Goal: Navigation & Orientation: Find specific page/section

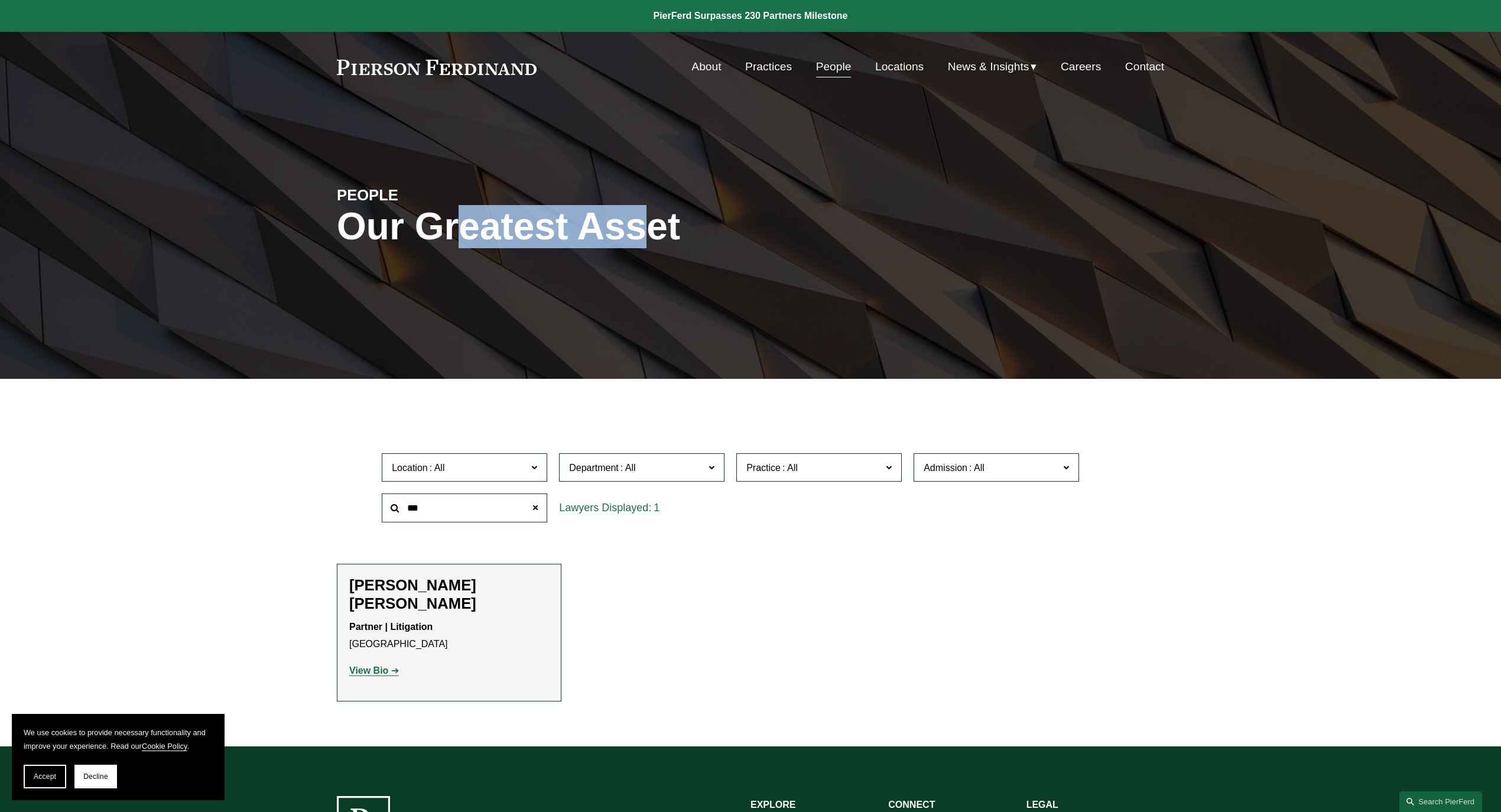
drag, startPoint x: 462, startPoint y: 232, endPoint x: 640, endPoint y: 234, distance: 178.0
click at [640, 234] on h1 "Our Greatest Asset" at bounding box center [612, 226] width 551 height 43
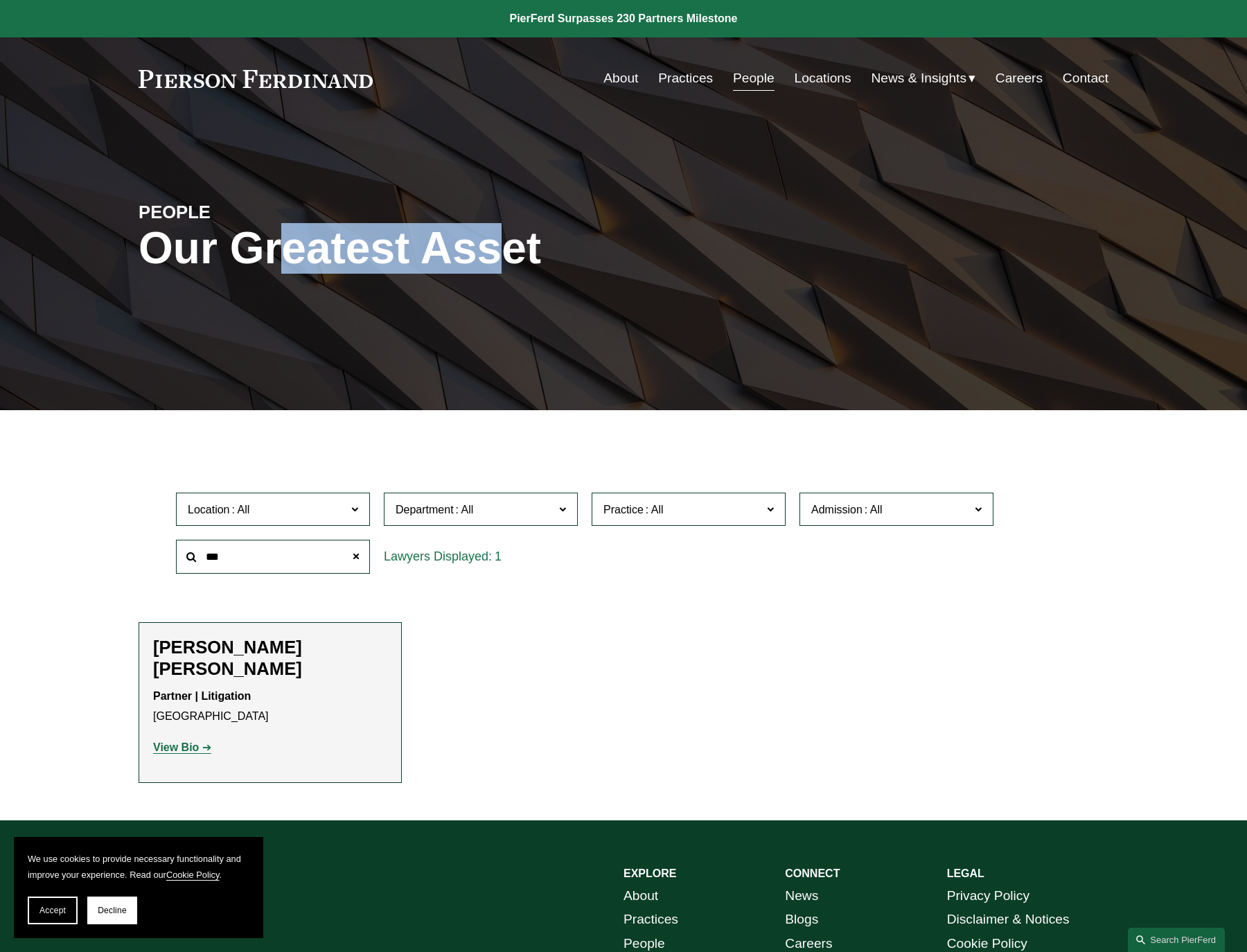
click at [355, 81] on link at bounding box center [256, 79] width 234 height 18
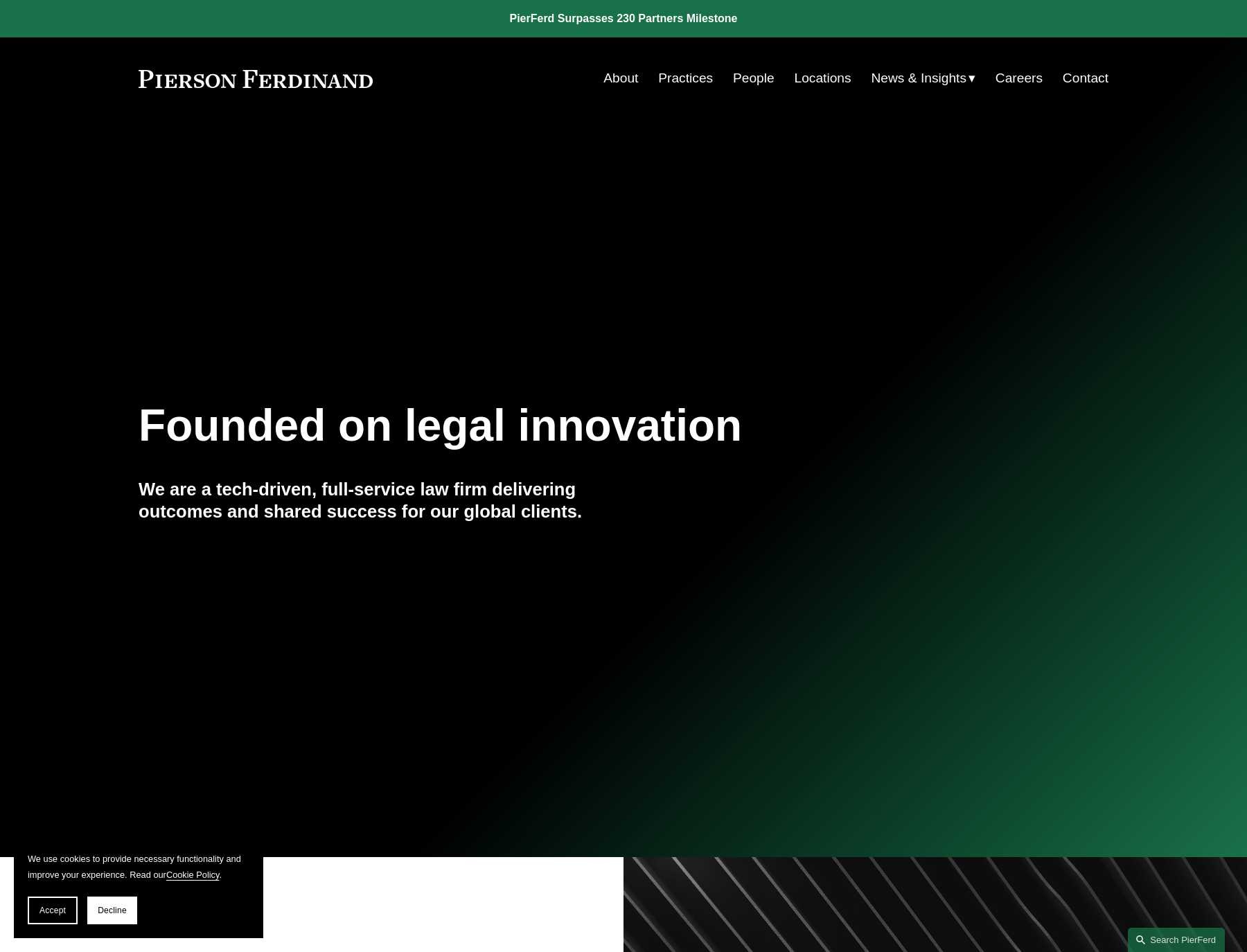
click at [301, 75] on link at bounding box center [256, 79] width 234 height 18
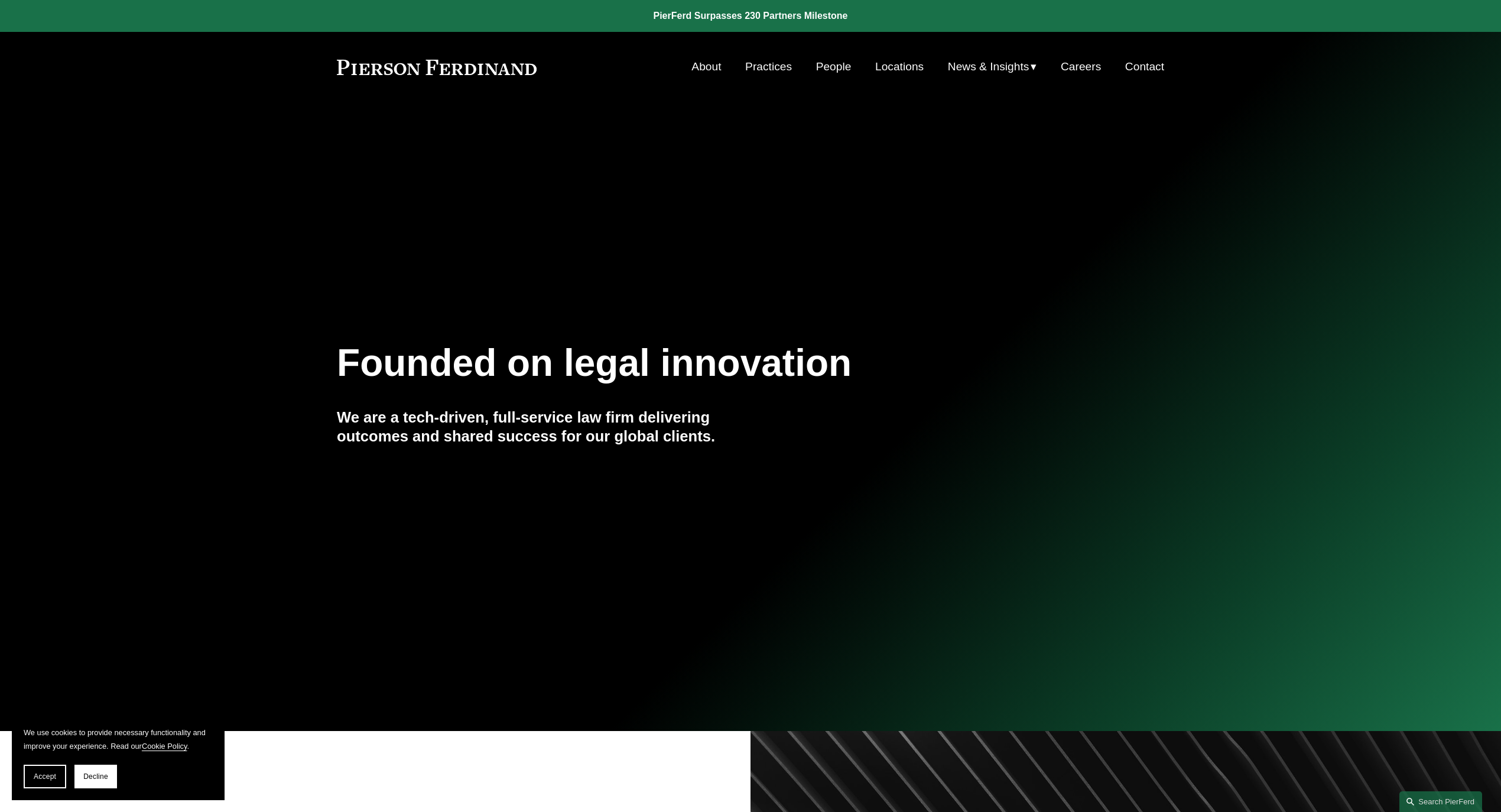
click at [883, 61] on link "Locations" at bounding box center [900, 67] width 49 height 22
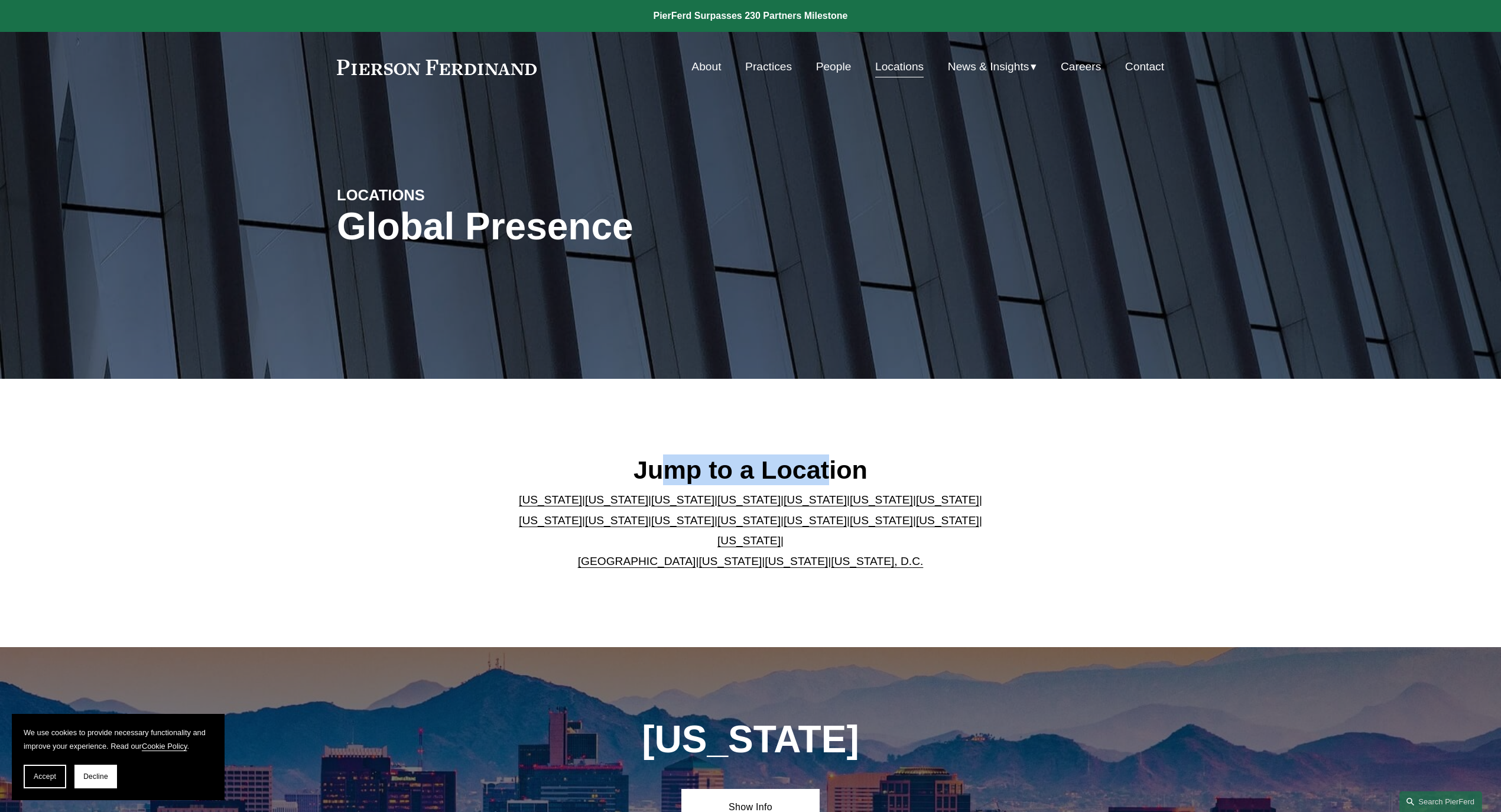
drag, startPoint x: 665, startPoint y: 469, endPoint x: 830, endPoint y: 466, distance: 165.0
click at [830, 466] on h2 "Jump to a Location" at bounding box center [751, 470] width 483 height 31
